Goal: Check status: Check status

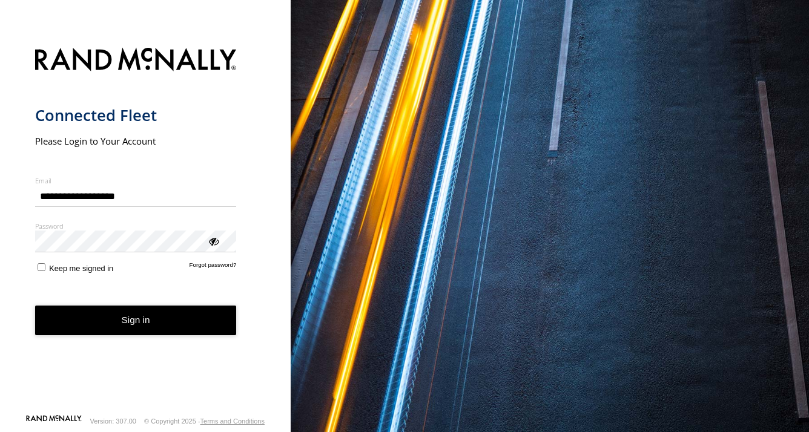
click at [145, 313] on button "Sign in" at bounding box center [136, 321] width 202 height 30
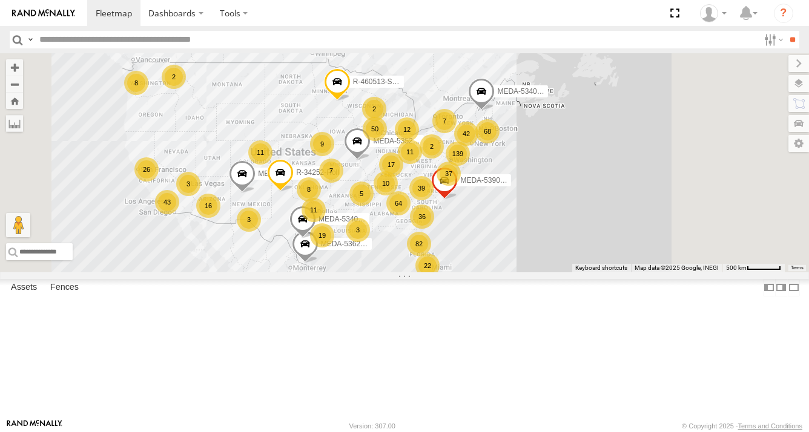
drag, startPoint x: 730, startPoint y: 276, endPoint x: 642, endPoint y: 286, distance: 88.9
click at [642, 272] on div "R-460513-Swing MEDA-536205-Roll 64 139 9 82 68 37 22 17 11 50 43 36 16 19 10 11…" at bounding box center [404, 162] width 809 height 219
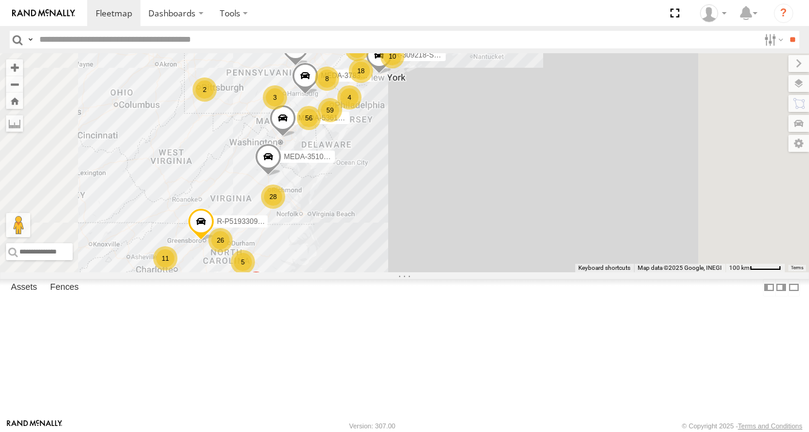
drag, startPoint x: 491, startPoint y: 239, endPoint x: 506, endPoint y: 279, distance: 43.3
click at [506, 272] on div "R-460513-Swing MEDA-536205-Roll R-34252-Roll MEDA-534010-Roll MEDA-535204-Roll …" at bounding box center [404, 162] width 809 height 219
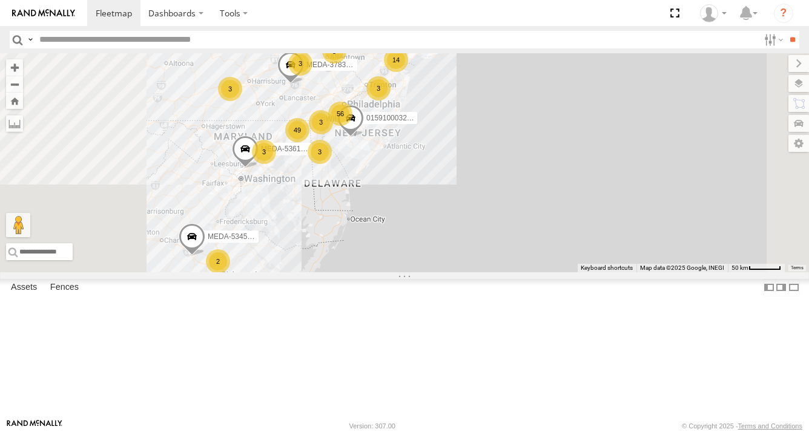
click at [506, 269] on div "R-460513-Swing MEDA-536205-Roll R-34252-Roll MEDA-534010-Roll MEDA-535204-Roll …" at bounding box center [404, 162] width 809 height 219
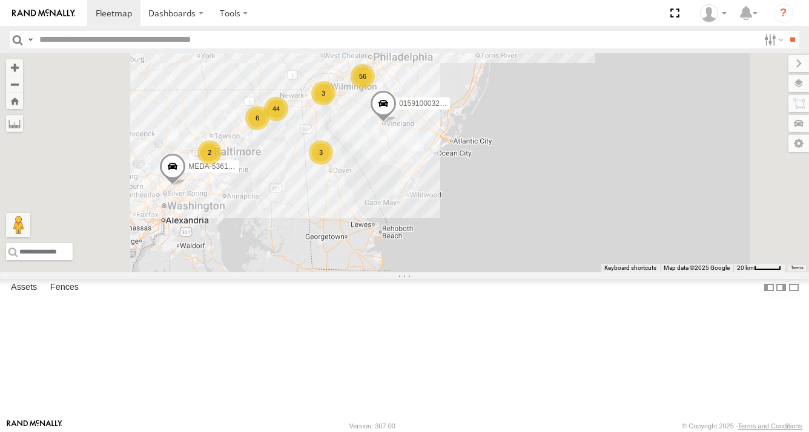
drag, startPoint x: 421, startPoint y: 280, endPoint x: 470, endPoint y: 282, distance: 48.5
click at [470, 272] on div "R-460513-Swing MEDA-536205-Roll R-34252-Roll MEDA-534010-Roll MEDA-535204-Roll …" at bounding box center [404, 162] width 809 height 219
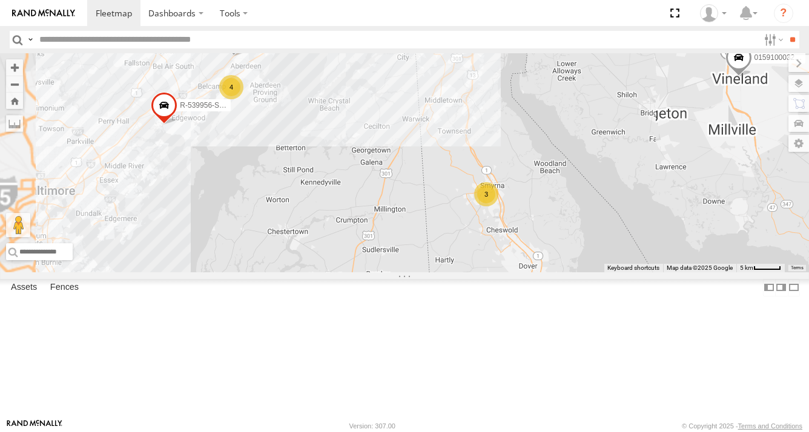
drag, startPoint x: 391, startPoint y: 182, endPoint x: 435, endPoint y: 309, distance: 133.9
click at [435, 272] on div "R-460513-Swing MEDA-536205-Roll R-34252-Roll MEDA-534010-Roll MEDA-535204-Roll …" at bounding box center [404, 162] width 809 height 219
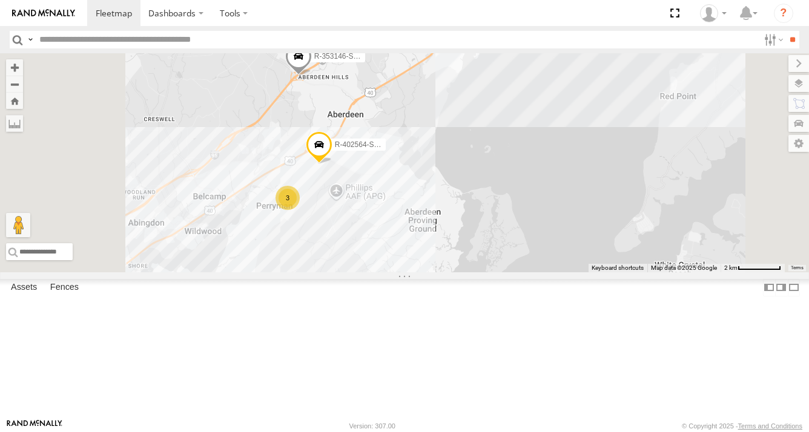
drag, startPoint x: 432, startPoint y: 248, endPoint x: 478, endPoint y: 319, distance: 84.5
click at [478, 272] on div "R-460513-Swing MEDA-536205-Roll R-34252-Roll MEDA-534010-Roll MEDA-535204-Roll …" at bounding box center [404, 162] width 809 height 219
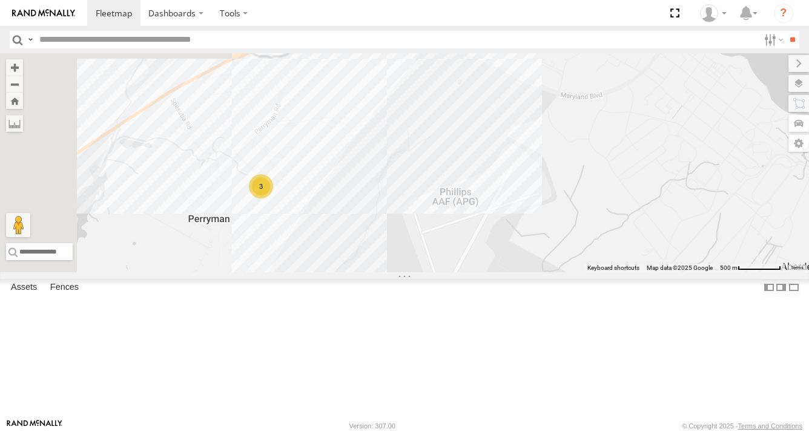
drag, startPoint x: 415, startPoint y: 220, endPoint x: 483, endPoint y: 319, distance: 119.3
click at [484, 272] on div "R-460513-Swing MEDA-536205-Roll R-34252-Roll MEDA-534010-Roll MEDA-535204-Roll …" at bounding box center [404, 162] width 809 height 219
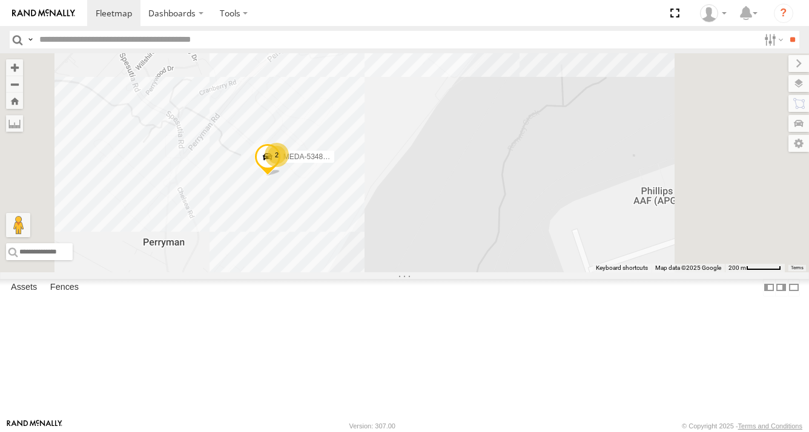
drag, startPoint x: 440, startPoint y: 302, endPoint x: 453, endPoint y: 322, distance: 24.0
click at [453, 272] on div "R-460513-Swing MEDA-536205-Roll R-34252-Roll MEDA-534010-Roll MEDA-535204-Roll …" at bounding box center [404, 162] width 809 height 219
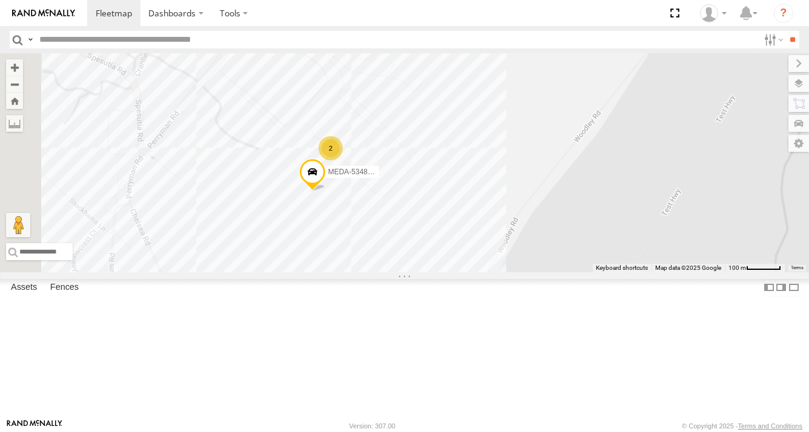
drag, startPoint x: 454, startPoint y: 285, endPoint x: 530, endPoint y: 365, distance: 110.5
click at [530, 272] on div "R-460513-Swing MEDA-536205-Roll R-34252-Roll MEDA-534010-Roll MEDA-535204-Roll …" at bounding box center [404, 162] width 809 height 219
click at [509, 206] on div "R-460513-Swing MEDA-536205-Roll R-34252-Roll MEDA-534010-Roll MEDA-535204-Roll …" at bounding box center [404, 162] width 809 height 219
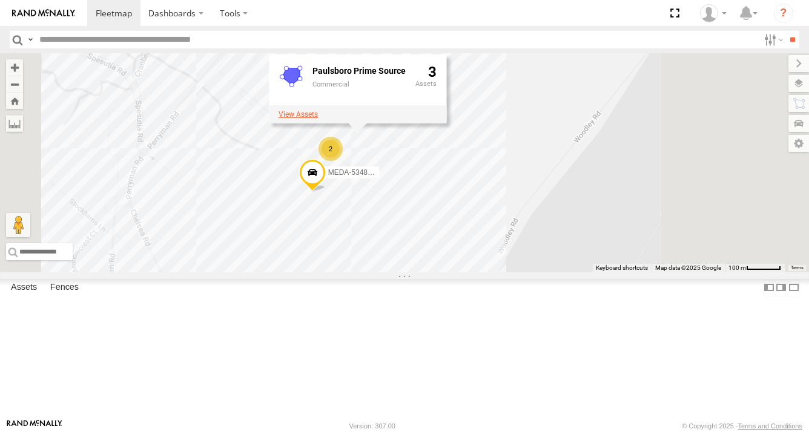
click at [318, 119] on label at bounding box center [298, 114] width 39 height 8
click at [0, 0] on label "×" at bounding box center [0, 0] width 0 height 0
click at [343, 161] on div "2" at bounding box center [331, 149] width 24 height 24
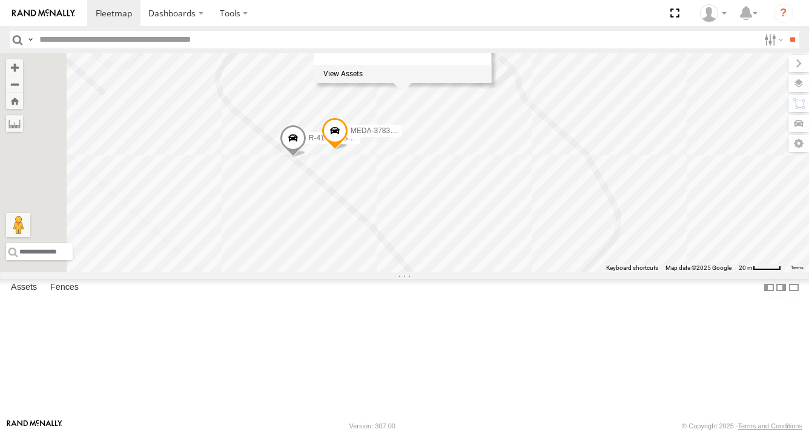
drag, startPoint x: 448, startPoint y: 254, endPoint x: 544, endPoint y: 276, distance: 98.0
click at [544, 272] on div "R-460513-Swing MEDA-536205-Roll R-34252-Roll MEDA-534010-Roll MEDA-535204-Roll …" at bounding box center [404, 162] width 809 height 219
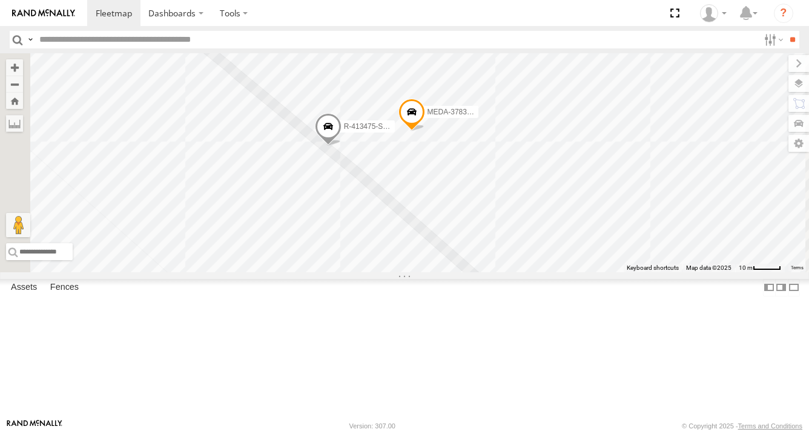
drag, startPoint x: 481, startPoint y: 259, endPoint x: 556, endPoint y: 282, distance: 78.7
click at [550, 272] on div "R-460513-Swing MEDA-536205-Roll R-34252-Roll MEDA-534010-Roll MEDA-535204-Roll …" at bounding box center [404, 162] width 809 height 219
click at [426, 132] on span at bounding box center [412, 115] width 27 height 33
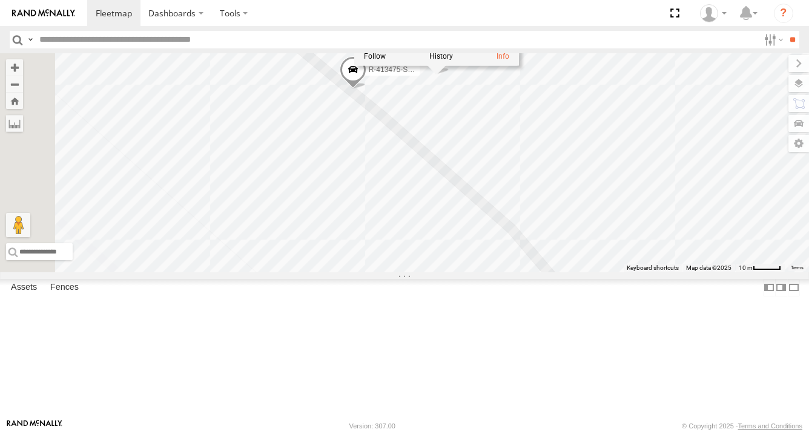
drag, startPoint x: 535, startPoint y: 277, endPoint x: 560, endPoint y: 223, distance: 59.3
click at [561, 216] on div "R-460513-Swing MEDA-536205-Roll R-34252-Roll MEDA-534010-Roll MEDA-535204-Roll …" at bounding box center [404, 162] width 809 height 219
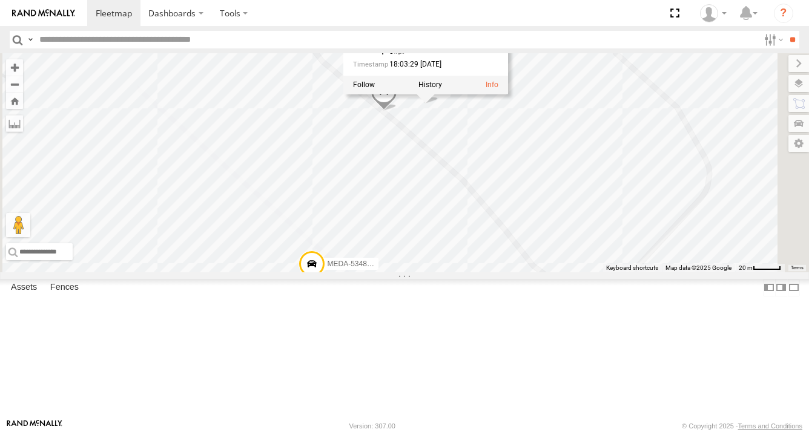
click at [325, 283] on span at bounding box center [312, 267] width 27 height 33
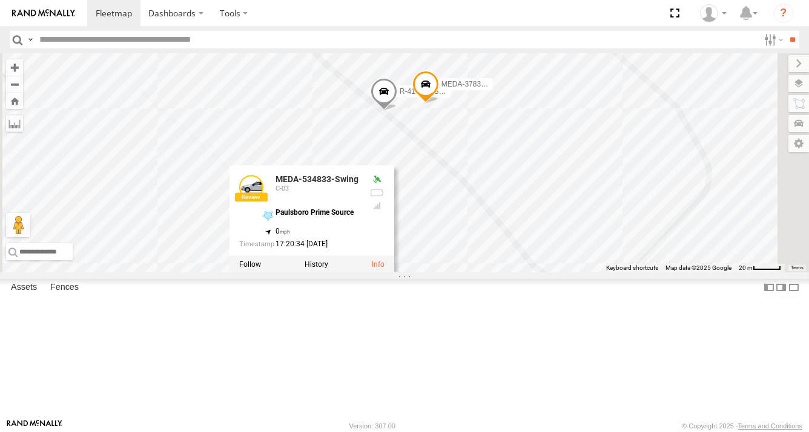
click at [573, 259] on div "R-460513-Swing MEDA-536205-Roll R-34252-Roll MEDA-534010-Roll MEDA-535204-Roll …" at bounding box center [404, 162] width 809 height 219
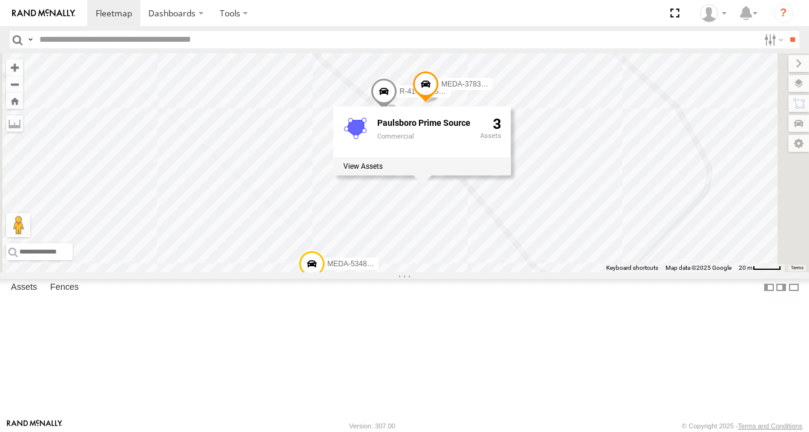
click at [325, 283] on span at bounding box center [312, 267] width 27 height 33
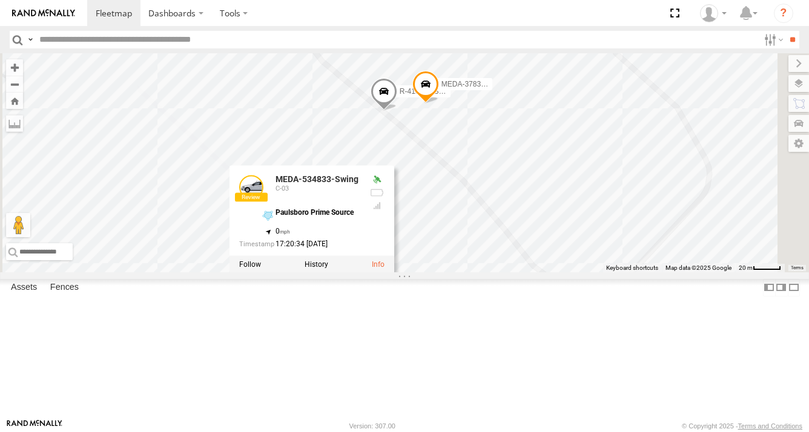
click at [614, 272] on div "R-460513-Swing MEDA-536205-Roll R-34252-Roll MEDA-534010-Roll MEDA-535204-Roll …" at bounding box center [404, 162] width 809 height 219
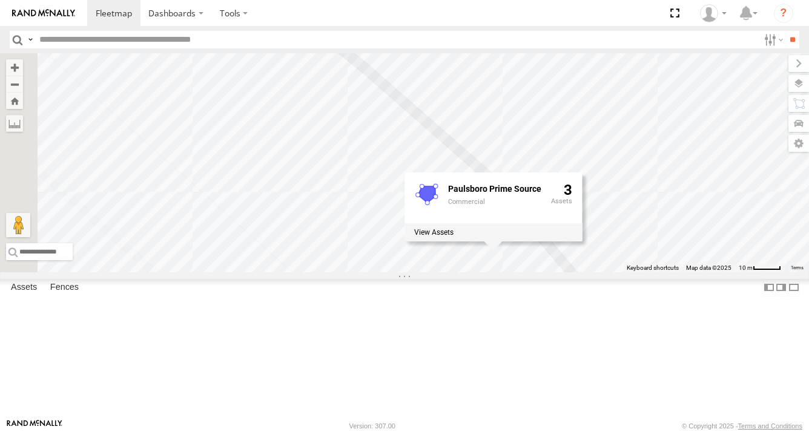
drag, startPoint x: 448, startPoint y: 326, endPoint x: 462, endPoint y: 275, distance: 52.7
click at [462, 272] on div "R-460513-Swing MEDA-536205-Roll R-34252-Roll MEDA-534010-Roll MEDA-535204-Roll …" at bounding box center [404, 162] width 809 height 219
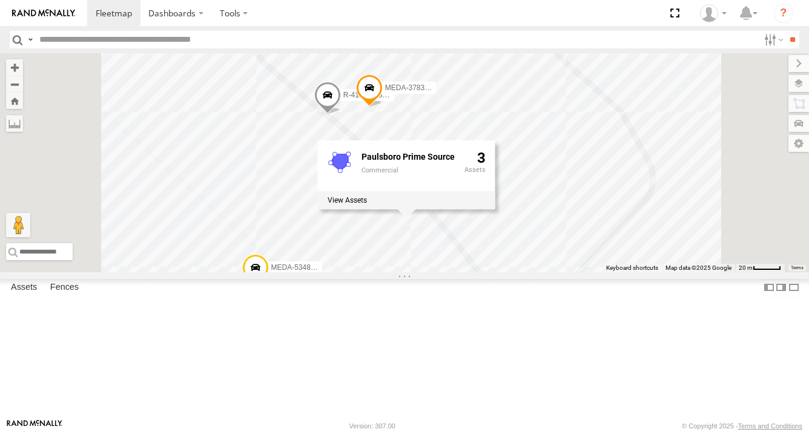
click at [269, 287] on span at bounding box center [255, 270] width 27 height 33
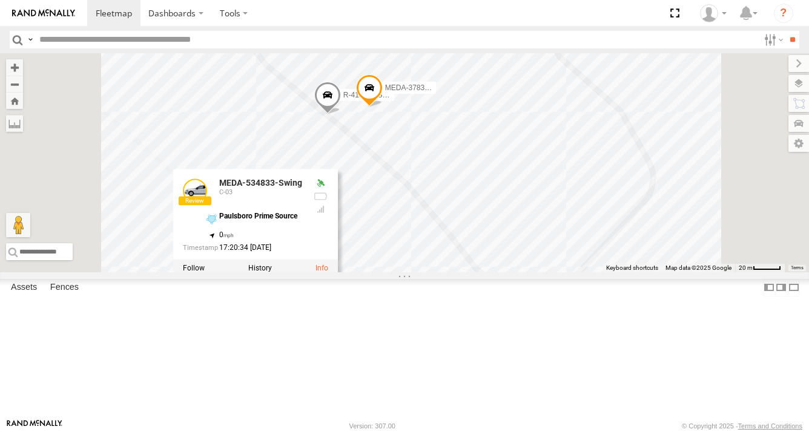
click at [460, 203] on div "R-460513-Swing MEDA-536205-Roll R-34252-Roll MEDA-534010-Roll MEDA-535204-Roll …" at bounding box center [404, 162] width 809 height 219
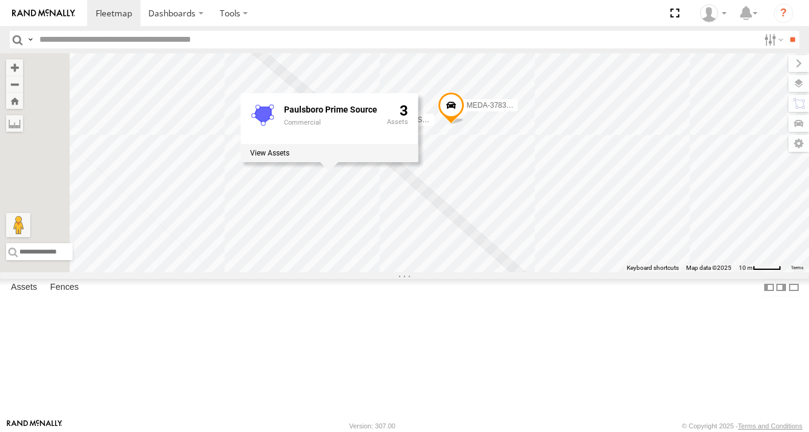
drag, startPoint x: 526, startPoint y: 233, endPoint x: 603, endPoint y: 280, distance: 90.8
click at [603, 272] on div "R-460513-Swing MEDA-536205-Roll R-34252-Roll MEDA-534010-Roll MEDA-535204-Roll …" at bounding box center [404, 162] width 809 height 219
click at [541, 272] on div "R-460513-Swing MEDA-536205-Roll R-34252-Roll MEDA-534010-Roll MEDA-535204-Roll …" at bounding box center [404, 162] width 809 height 219
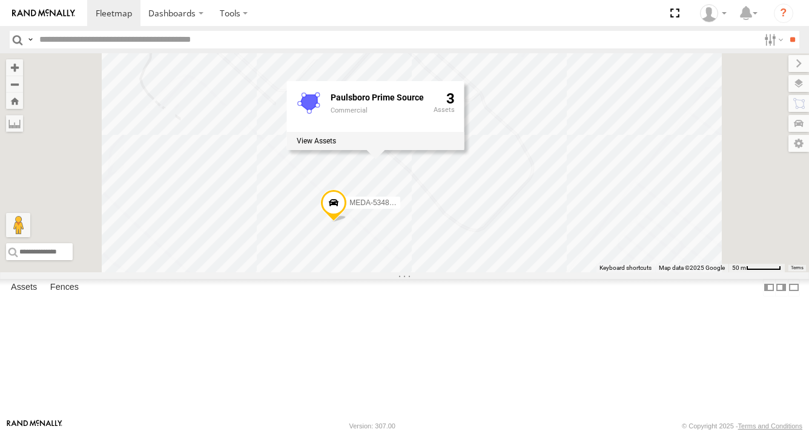
drag, startPoint x: 557, startPoint y: 294, endPoint x: 524, endPoint y: 212, distance: 88.0
click at [524, 212] on div "R-460513-Swing MEDA-536205-Roll R-34252-Roll MEDA-534010-Roll MEDA-535204-Roll …" at bounding box center [404, 162] width 809 height 219
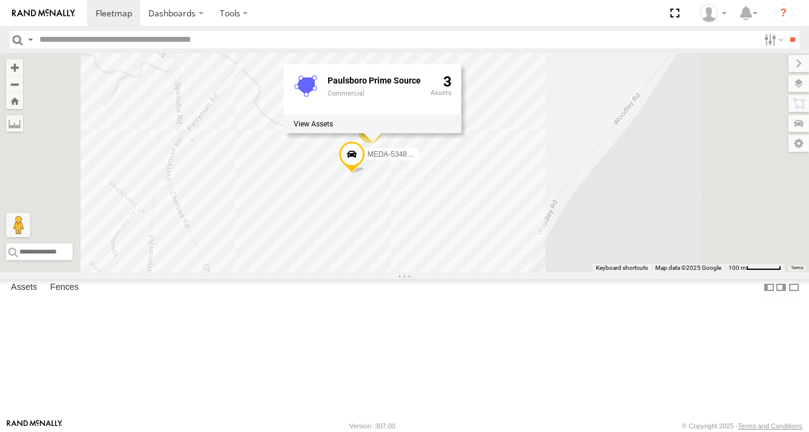
click at [620, 272] on div "R-460513-Swing MEDA-536205-Roll R-34252-Roll MEDA-534010-Roll MEDA-535204-Roll …" at bounding box center [404, 162] width 809 height 219
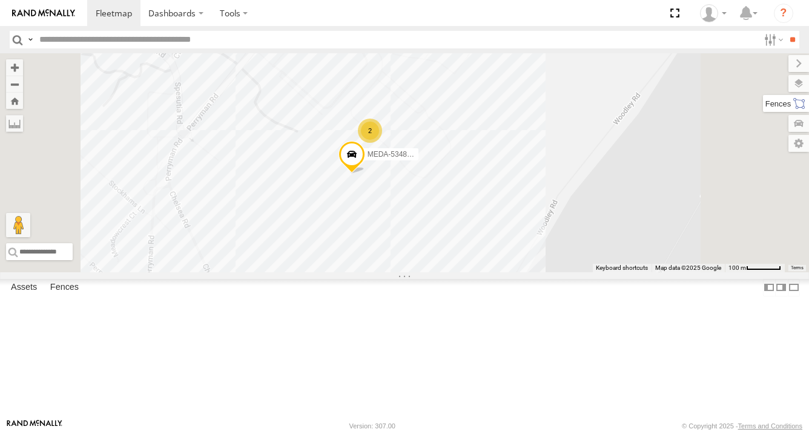
click at [794, 107] on label at bounding box center [786, 103] width 46 height 17
click at [0, 0] on div "Paulsboro Prime Source" at bounding box center [0, 0] width 0 height 0
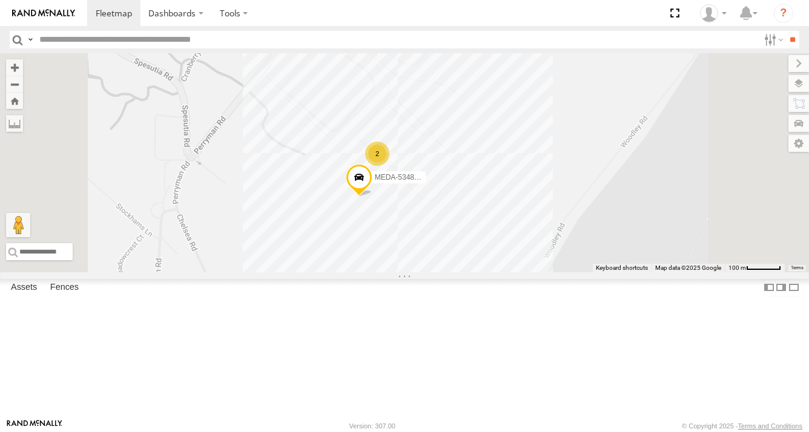
click at [550, 272] on div "MEDA-534833-Swing 2" at bounding box center [404, 162] width 809 height 219
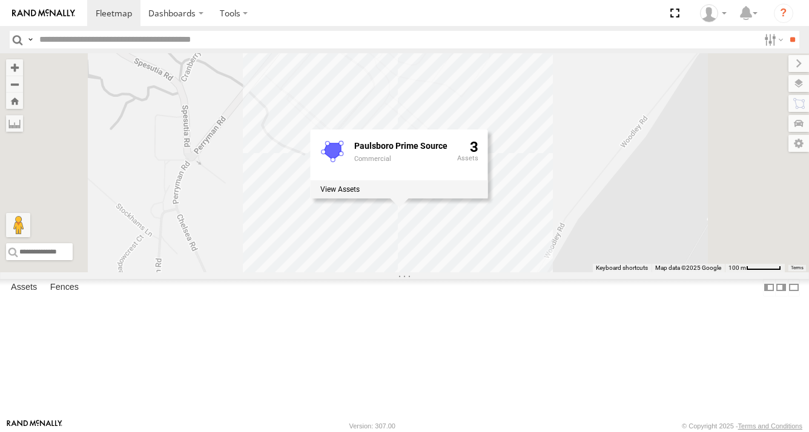
click at [447, 151] on div "Paulsboro Prime Source" at bounding box center [400, 146] width 93 height 9
drag, startPoint x: 465, startPoint y: 222, endPoint x: 479, endPoint y: 222, distance: 13.9
click at [468, 180] on div "Paulsboro Prime Source Commercial 3" at bounding box center [399, 155] width 177 height 51
click at [341, 160] on icon at bounding box center [332, 152] width 18 height 16
click at [470, 272] on div "MEDA-534833-Swing 2 Paulsboro Prime Source Commercial 3" at bounding box center [404, 162] width 809 height 219
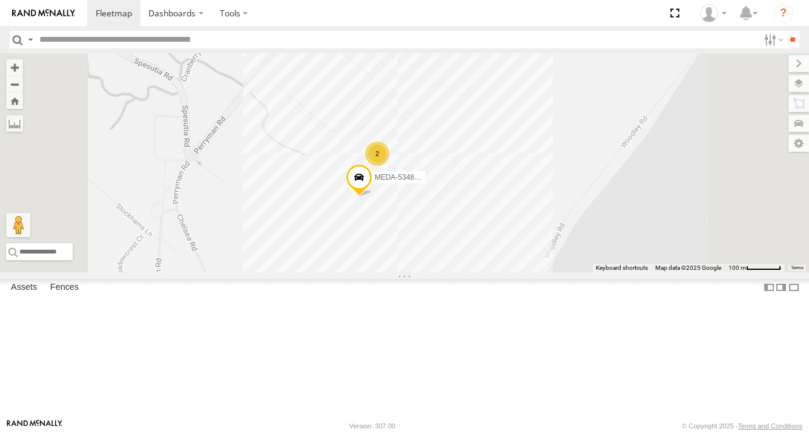
click at [524, 272] on div "MEDA-534833-Swing 2" at bounding box center [404, 162] width 809 height 219
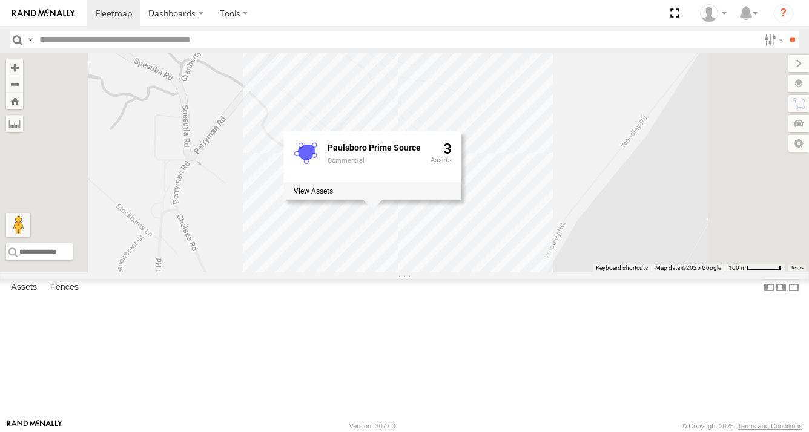
click at [504, 272] on div "MEDA-534833-Swing 2 Paulsboro Prime Source Commercial 3" at bounding box center [404, 162] width 809 height 219
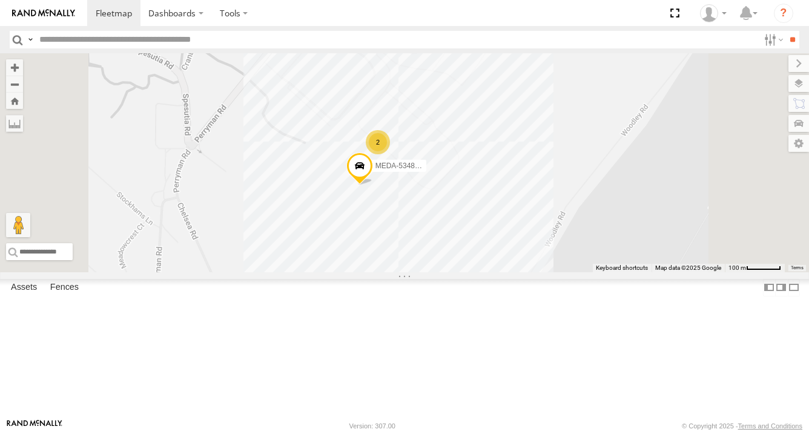
drag, startPoint x: 561, startPoint y: 323, endPoint x: 561, endPoint y: 306, distance: 17.0
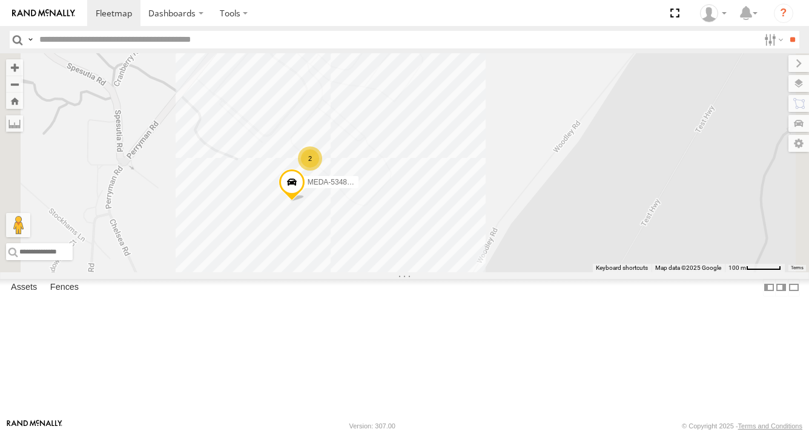
drag, startPoint x: 557, startPoint y: 309, endPoint x: 507, endPoint y: 305, distance: 49.8
click at [489, 272] on div "MEDA-534833-Swing 2" at bounding box center [404, 162] width 809 height 219
click at [0, 0] on div "Paulsboro Prime Source" at bounding box center [0, 0] width 0 height 0
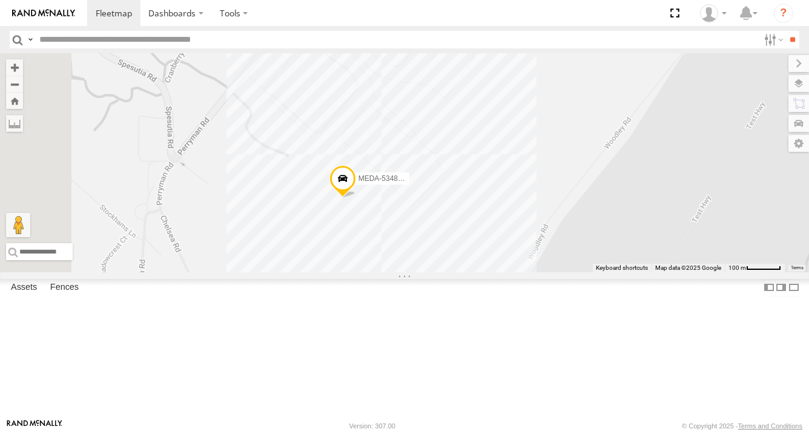
click at [0, 0] on div "Paulsboro Prime Source" at bounding box center [0, 0] width 0 height 0
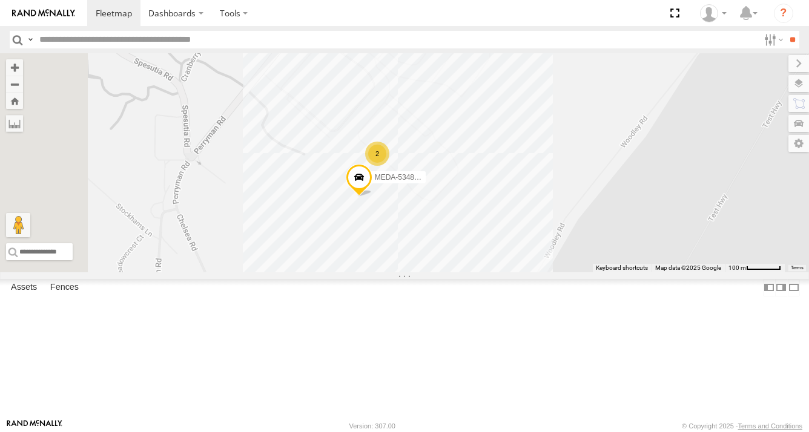
drag, startPoint x: 691, startPoint y: 311, endPoint x: 627, endPoint y: 325, distance: 65.0
click at [627, 272] on div "MEDA-534833-Swing 2" at bounding box center [404, 162] width 809 height 219
click at [0, 0] on span at bounding box center [0, 0] width 0 height 0
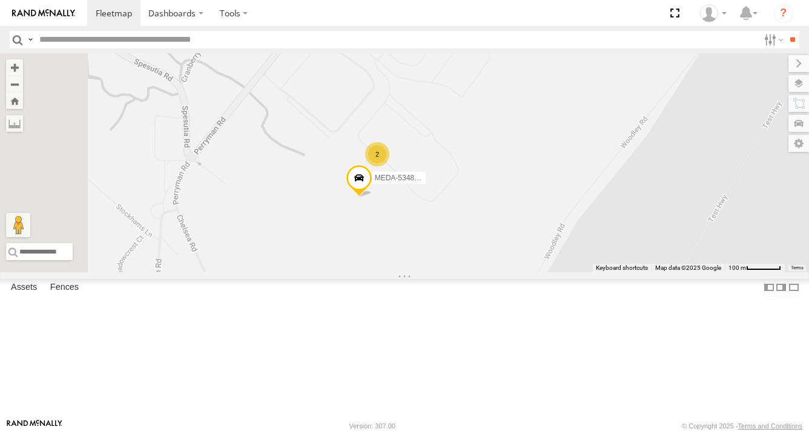
click at [0, 0] on span at bounding box center [0, 0] width 0 height 0
drag, startPoint x: 731, startPoint y: 315, endPoint x: 614, endPoint y: 330, distance: 118.4
click at [614, 272] on div "MEDA-534833-Swing 2" at bounding box center [404, 162] width 809 height 219
drag, startPoint x: 695, startPoint y: 294, endPoint x: 613, endPoint y: 309, distance: 83.0
click at [613, 272] on div "MEDA-534833-Swing 2" at bounding box center [404, 162] width 809 height 219
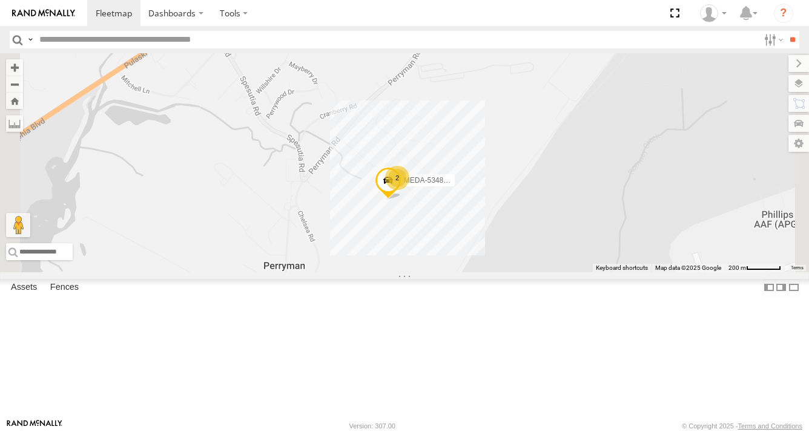
click at [569, 272] on div "MEDA-534833-Swing 2" at bounding box center [404, 162] width 809 height 219
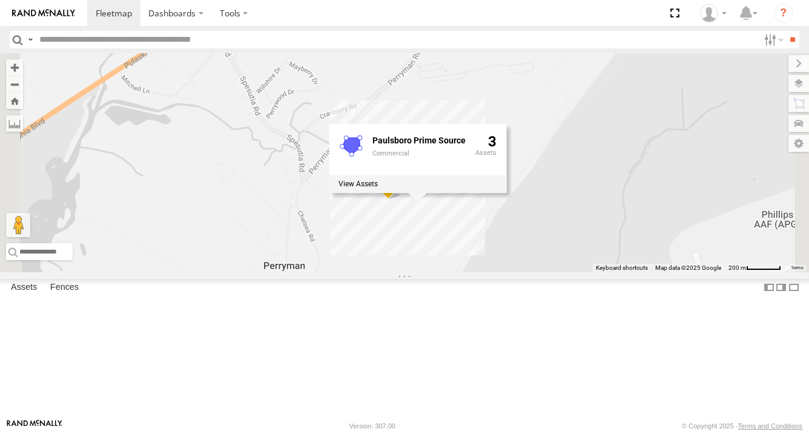
click at [360, 154] on icon at bounding box center [351, 146] width 18 height 16
drag, startPoint x: 505, startPoint y: 219, endPoint x: 538, endPoint y: 313, distance: 100.0
click at [538, 272] on div "MEDA-534833-Swing 2 Paulsboro Prime Source Commercial 3" at bounding box center [404, 162] width 809 height 219
click at [527, 272] on div "MEDA-534833-Swing 2 Paulsboro Prime Source Commercial 3" at bounding box center [404, 162] width 809 height 219
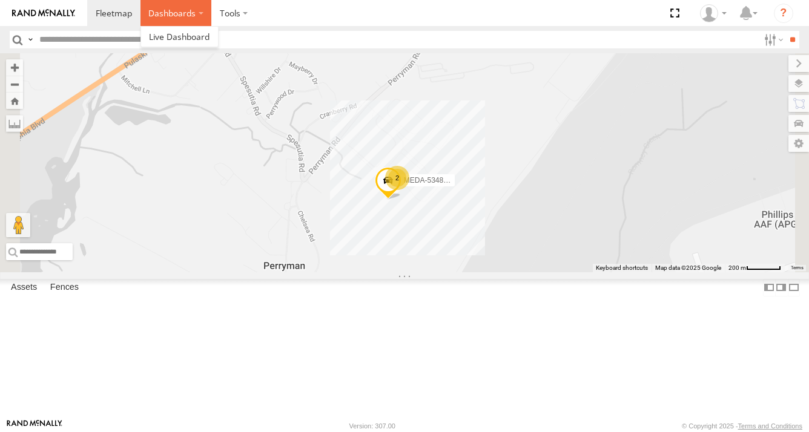
click at [199, 13] on label "Dashboards" at bounding box center [175, 13] width 71 height 26
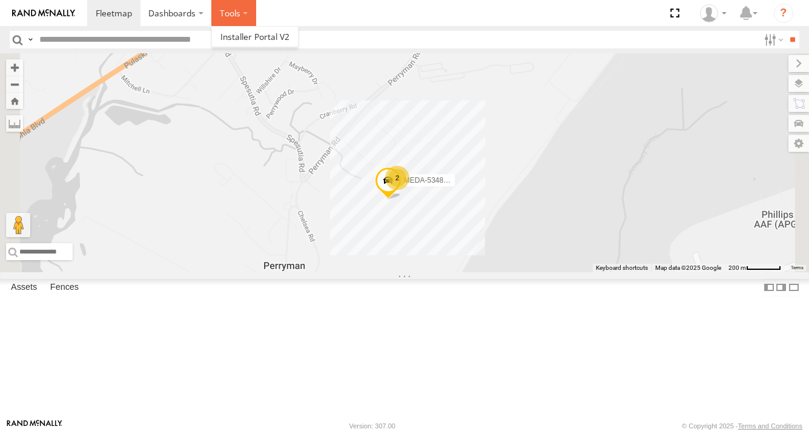
click at [244, 12] on label at bounding box center [233, 13] width 45 height 26
click at [761, 144] on label at bounding box center [785, 143] width 48 height 17
click at [621, 160] on div "MEDA-534833-Swing 2" at bounding box center [404, 162] width 809 height 219
click at [765, 123] on label at bounding box center [787, 123] width 44 height 17
click at [763, 107] on label at bounding box center [786, 103] width 46 height 17
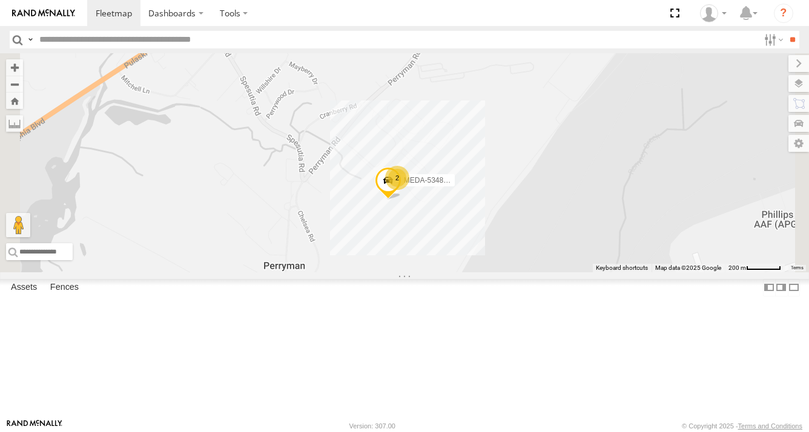
click at [617, 190] on div "MEDA-534833-Swing 2" at bounding box center [404, 162] width 809 height 219
click at [0, 0] on div "Commercial" at bounding box center [0, 0] width 0 height 0
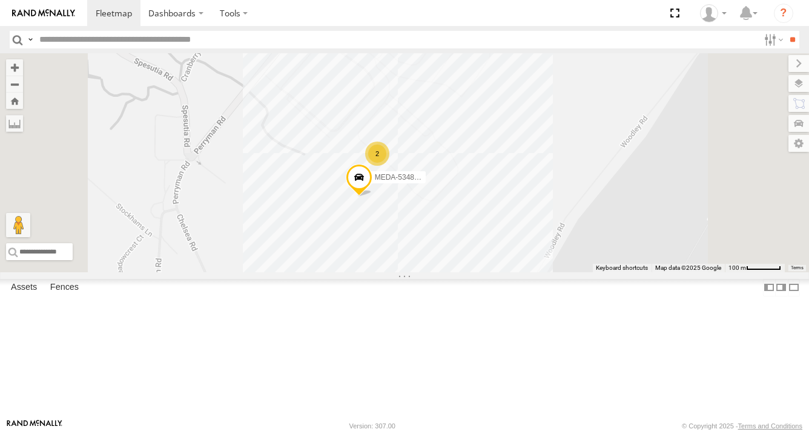
click at [389, 166] on div "2" at bounding box center [377, 154] width 24 height 24
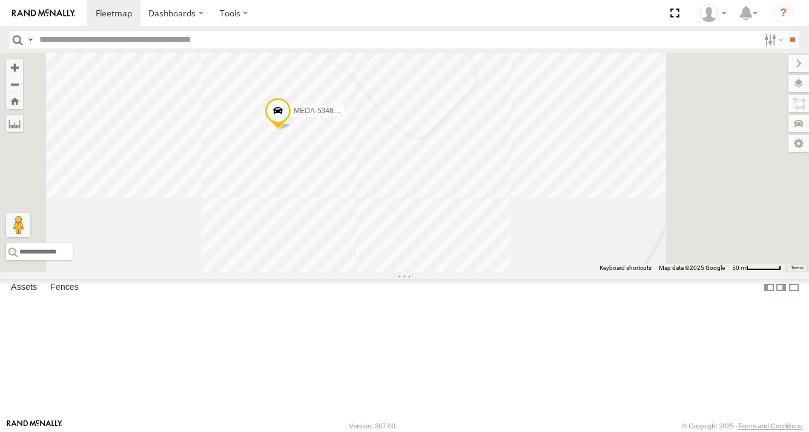
drag, startPoint x: 538, startPoint y: 256, endPoint x: 468, endPoint y: 356, distance: 122.3
click at [469, 272] on div "R-402564-Swing MEDA-534833-Swing R-413475-Swing MEDA-378344-Swing" at bounding box center [404, 162] width 809 height 219
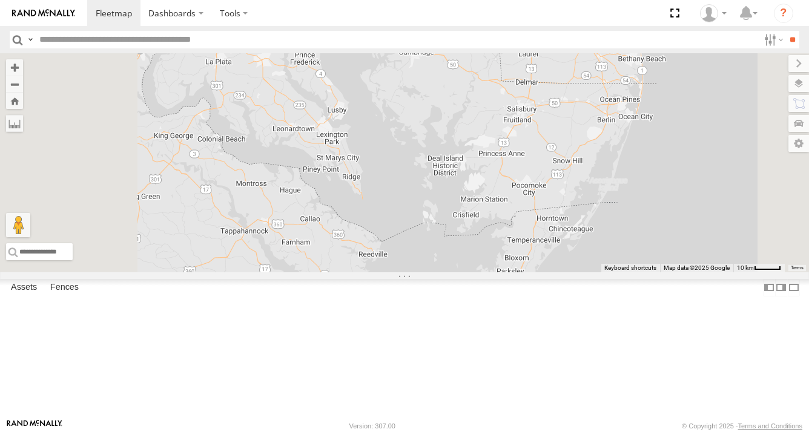
drag, startPoint x: 671, startPoint y: 178, endPoint x: 580, endPoint y: 376, distance: 218.1
click at [579, 272] on div "R-460513-Swing MEDA-536205-Roll R-34252-Roll MEDA-534010-Roll MEDA-535204-Roll …" at bounding box center [404, 162] width 809 height 219
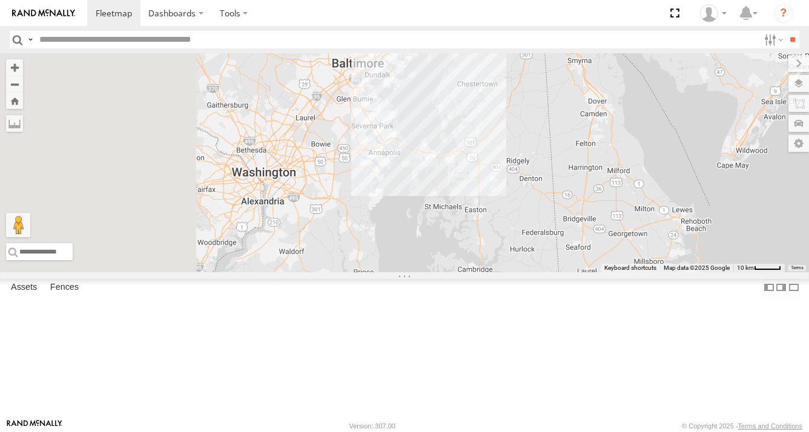
drag, startPoint x: 518, startPoint y: 167, endPoint x: 590, endPoint y: 429, distance: 272.5
click at [590, 429] on body "Dashboards ?" at bounding box center [404, 216] width 809 height 432
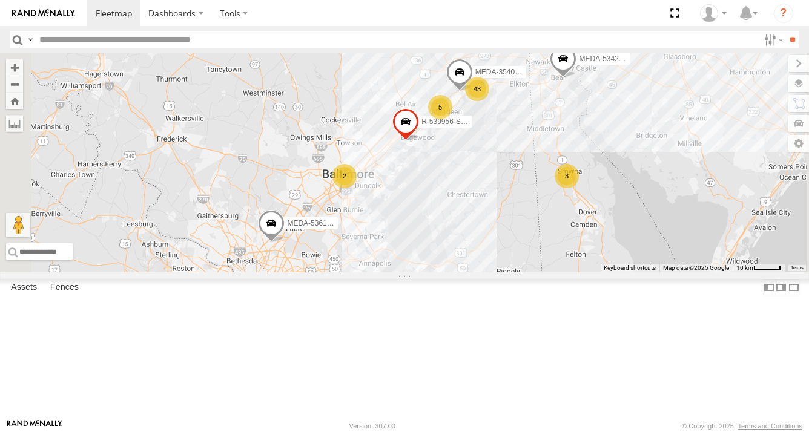
drag, startPoint x: 611, startPoint y: 219, endPoint x: 598, endPoint y: 270, distance: 52.6
click at [598, 270] on div "R-460513-Swing MEDA-536205-Roll R-34252-Roll MEDA-534010-Roll MEDA-535204-Roll …" at bounding box center [404, 162] width 809 height 219
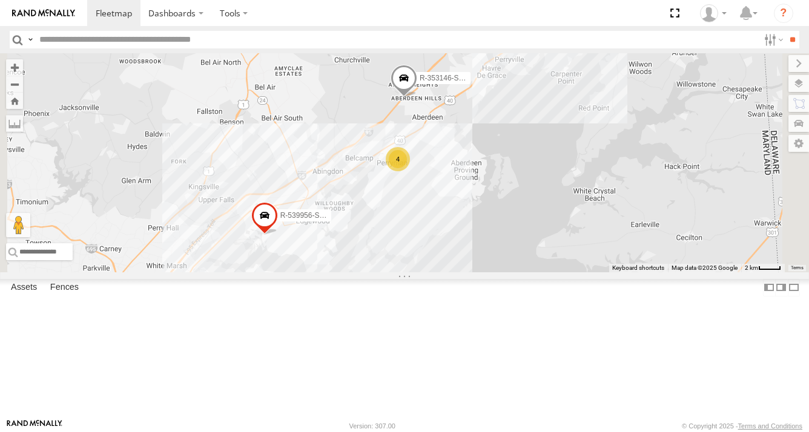
drag, startPoint x: 607, startPoint y: 227, endPoint x: 488, endPoint y: 349, distance: 170.4
click at [488, 272] on div "R-460513-Swing MEDA-536205-Roll R-34252-Roll MEDA-534010-Roll MEDA-535204-Roll …" at bounding box center [404, 162] width 809 height 219
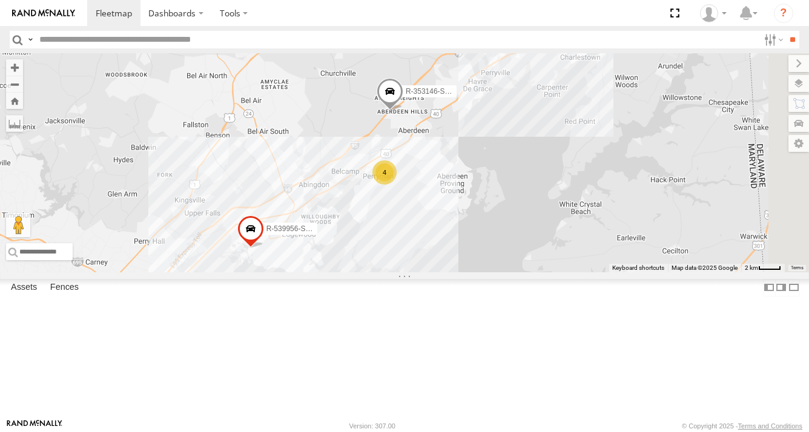
drag, startPoint x: 650, startPoint y: 232, endPoint x: 581, endPoint y: 282, distance: 85.0
click at [583, 272] on div "R-460513-Swing MEDA-536205-Roll R-34252-Roll MEDA-534010-Roll MEDA-535204-Roll …" at bounding box center [404, 162] width 809 height 219
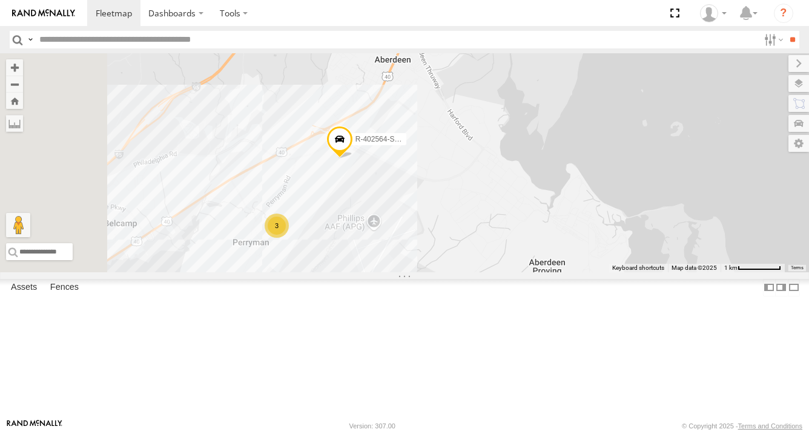
drag, startPoint x: 463, startPoint y: 304, endPoint x: 556, endPoint y: 277, distance: 96.4
click at [556, 272] on div "R-460513-Swing MEDA-536205-Roll R-34252-Roll MEDA-534010-Roll MEDA-535204-Roll …" at bounding box center [404, 162] width 809 height 219
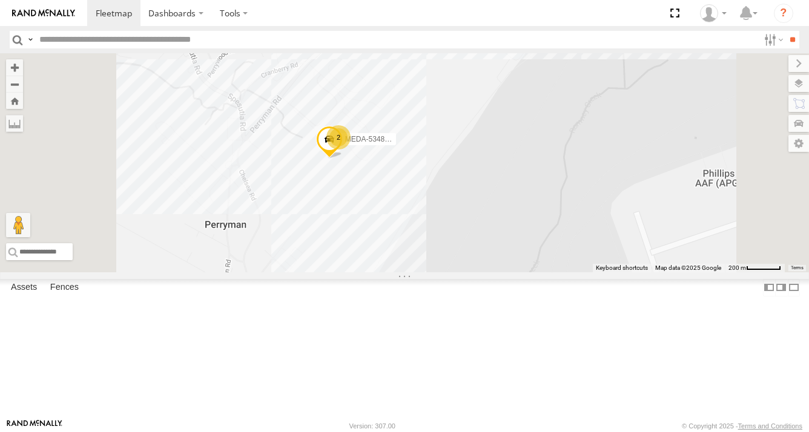
drag, startPoint x: 532, startPoint y: 282, endPoint x: 556, endPoint y: 314, distance: 40.7
click at [555, 272] on div "R-460513-Swing MEDA-536205-Roll R-34252-Roll MEDA-534010-Roll MEDA-535204-Roll …" at bounding box center [404, 162] width 809 height 219
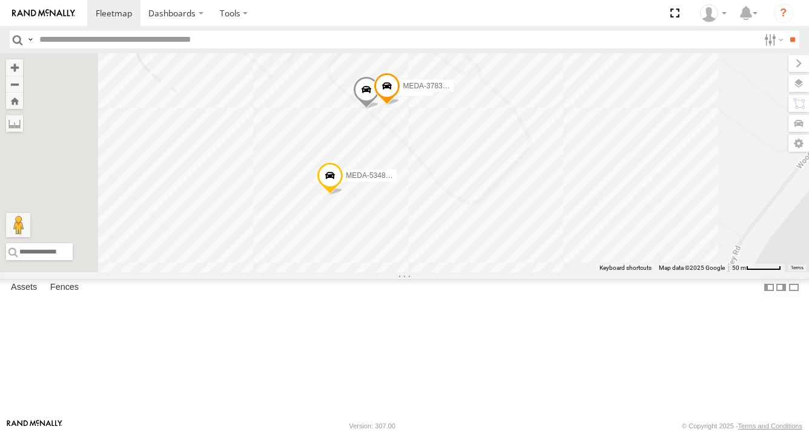
drag, startPoint x: 572, startPoint y: 291, endPoint x: 658, endPoint y: 365, distance: 113.4
click at [658, 272] on div "R-460513-Swing MEDA-536205-Roll R-34252-Roll MEDA-534010-Roll MEDA-535204-Roll …" at bounding box center [404, 162] width 809 height 219
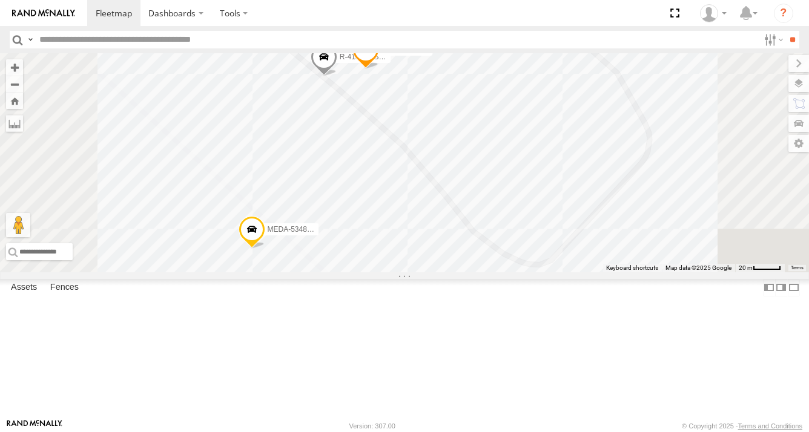
drag, startPoint x: 553, startPoint y: 214, endPoint x: 554, endPoint y: 308, distance: 93.9
click at [554, 272] on div "R-460513-Swing MEDA-536205-Roll R-34252-Roll MEDA-534010-Roll MEDA-535204-Roll …" at bounding box center [404, 162] width 809 height 219
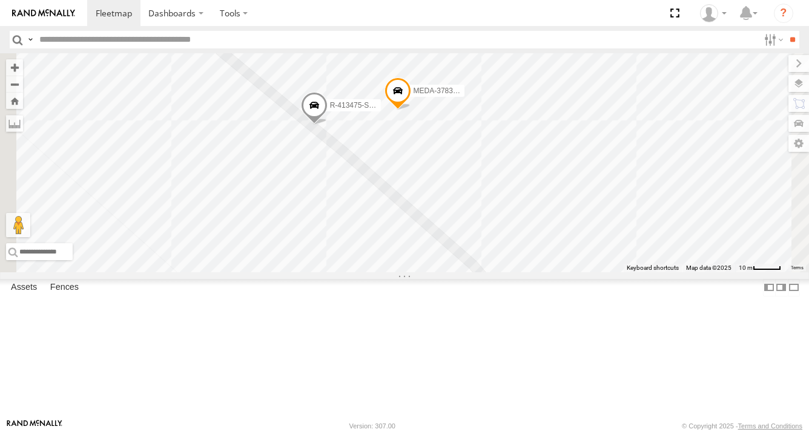
drag, startPoint x: 500, startPoint y: 261, endPoint x: 560, endPoint y: 323, distance: 86.1
click at [560, 272] on div "R-460513-Swing MEDA-536205-Roll R-34252-Roll MEDA-534010-Roll MEDA-535204-Roll …" at bounding box center [404, 162] width 809 height 219
click at [411, 111] on span at bounding box center [398, 94] width 27 height 33
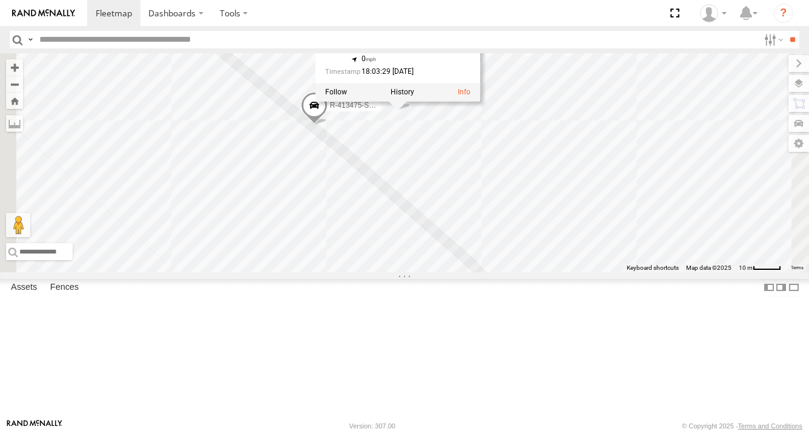
click at [593, 217] on div "R-460513-Swing MEDA-536205-Roll R-34252-Roll MEDA-534010-Roll MEDA-535204-Roll …" at bounding box center [404, 162] width 809 height 219
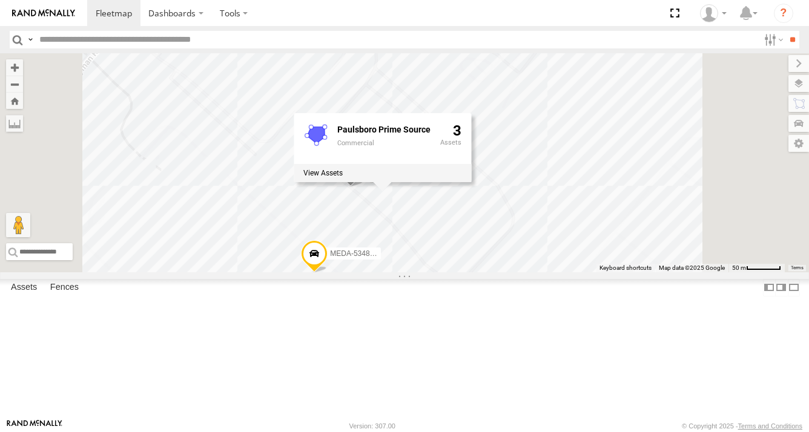
click at [328, 274] on span at bounding box center [314, 257] width 27 height 33
